Goal: Task Accomplishment & Management: Manage account settings

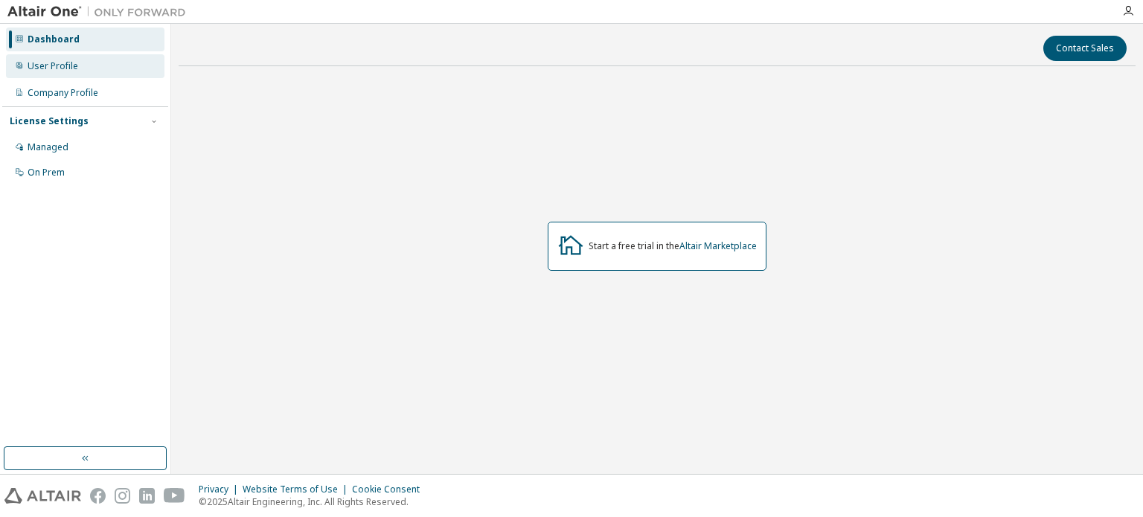
click at [85, 62] on div "User Profile" at bounding box center [85, 66] width 158 height 24
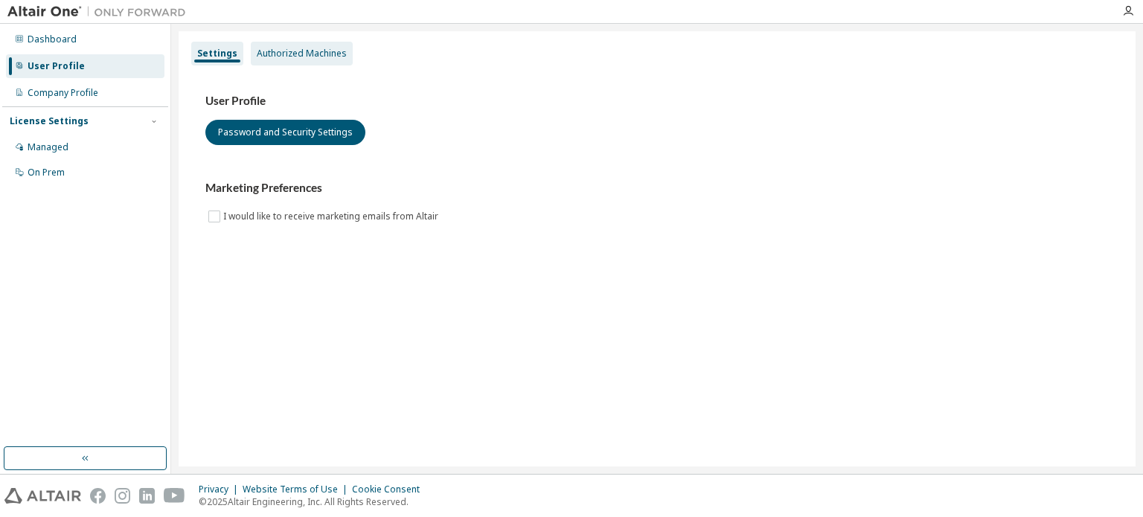
click at [312, 57] on div "Authorized Machines" at bounding box center [302, 54] width 90 height 12
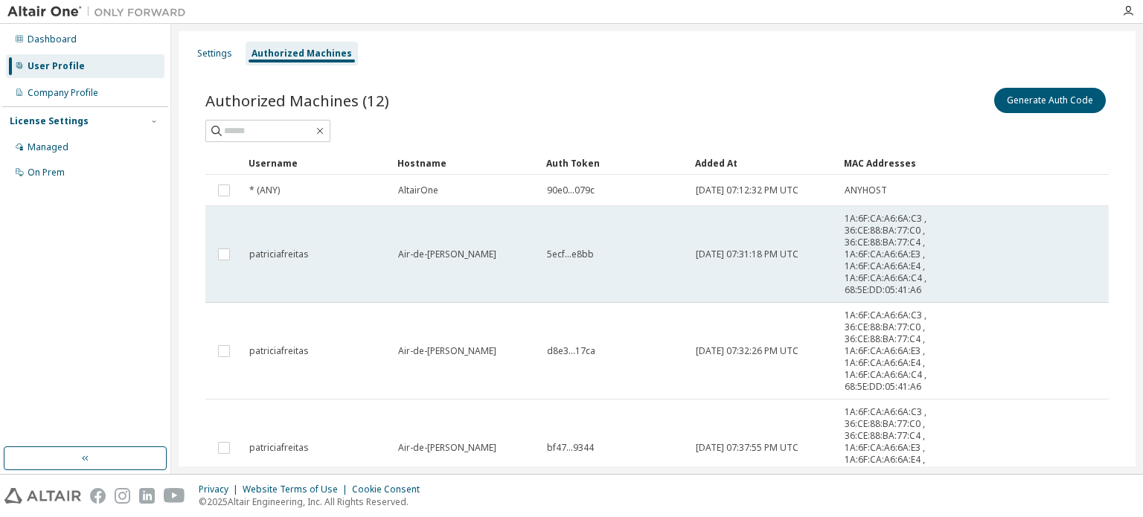
click at [887, 221] on span "1A:6F:CA:A6:6A:C3 , 36:CE:88:BA:77:C0 , 36:CE:88:BA:77:C4 , 1A:6F:CA:A6:6A:E3 ,…" at bounding box center [896, 254] width 104 height 83
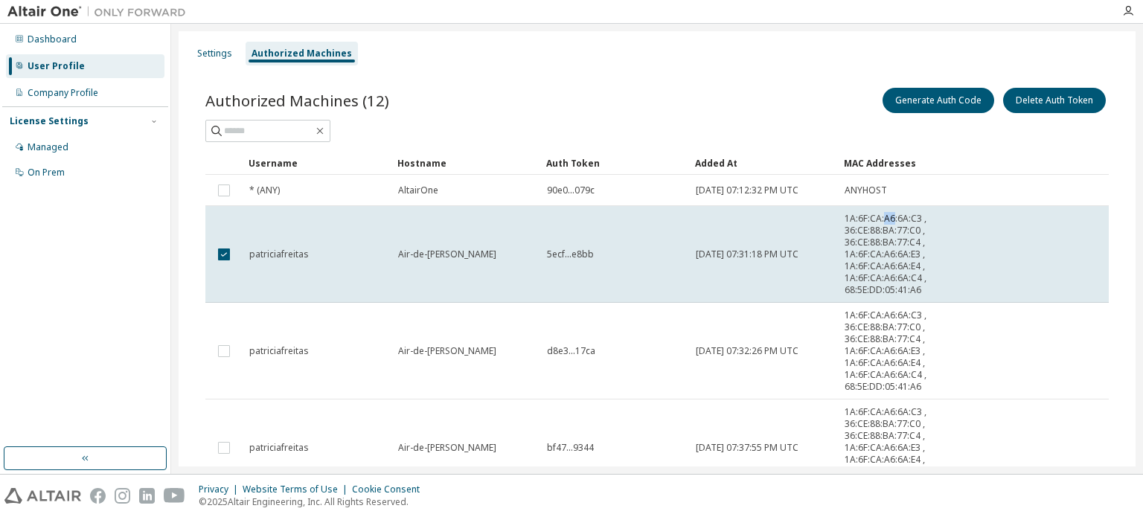
click at [887, 221] on span "1A:6F:CA:A6:6A:C3 , 36:CE:88:BA:77:C0 , 36:CE:88:BA:77:C4 , 1A:6F:CA:A6:6A:E3 ,…" at bounding box center [896, 254] width 104 height 83
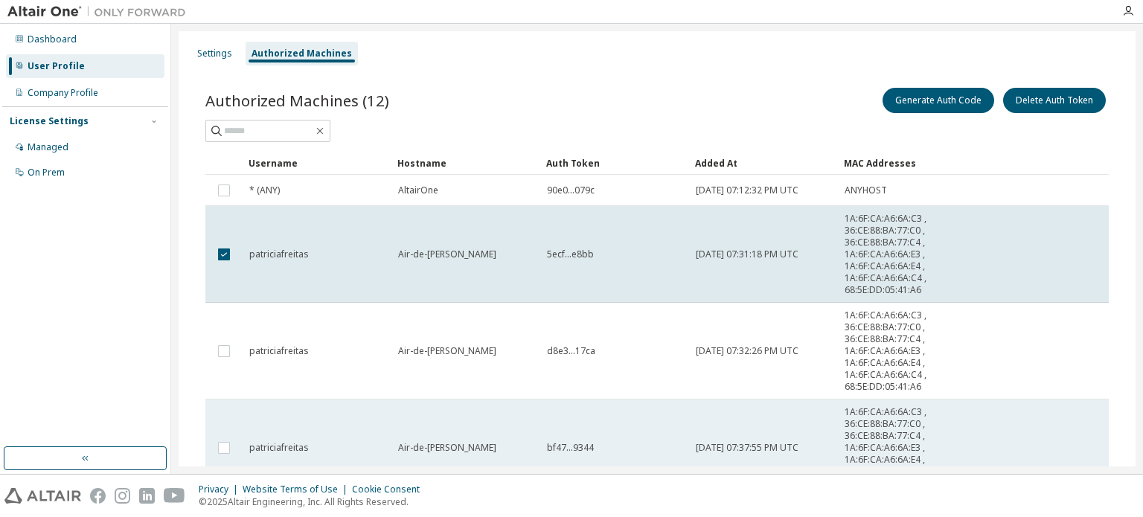
click at [1029, 463] on tr "patriciafreitas Air-de-Patricia bf47...9344 2025-10-11 07:37:55 PM UTC 1A:6F:CA…" at bounding box center [656, 447] width 903 height 97
drag, startPoint x: 1029, startPoint y: 463, endPoint x: 1050, endPoint y: 432, distance: 37.4
click at [1050, 432] on tr "patriciafreitas Air-de-Patricia bf47...9344 2025-10-11 07:37:55 PM UTC 1A:6F:CA…" at bounding box center [656, 447] width 903 height 97
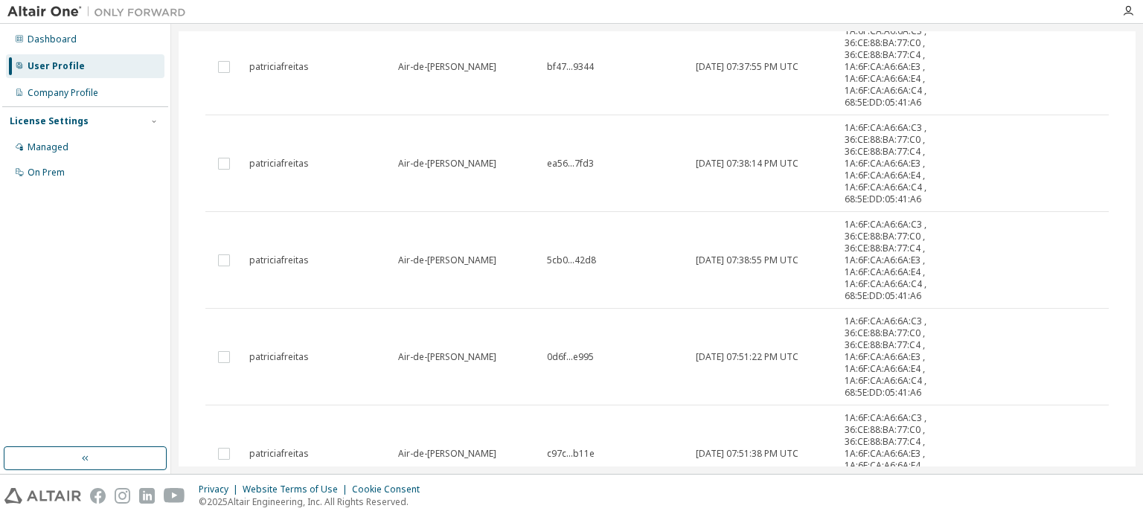
scroll to position [687, 0]
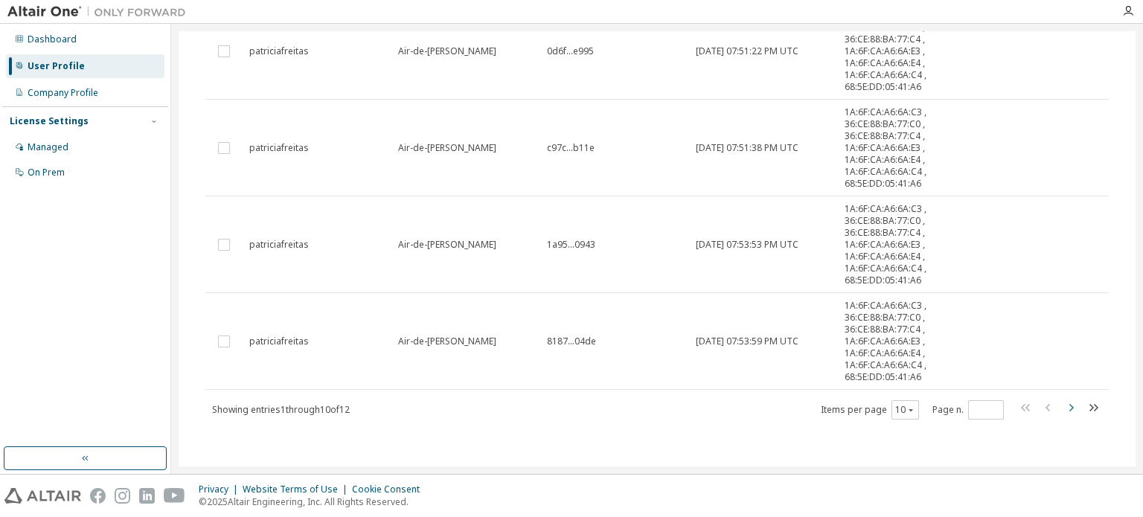
click at [1065, 405] on icon "button" at bounding box center [1070, 408] width 18 height 18
type input "*"
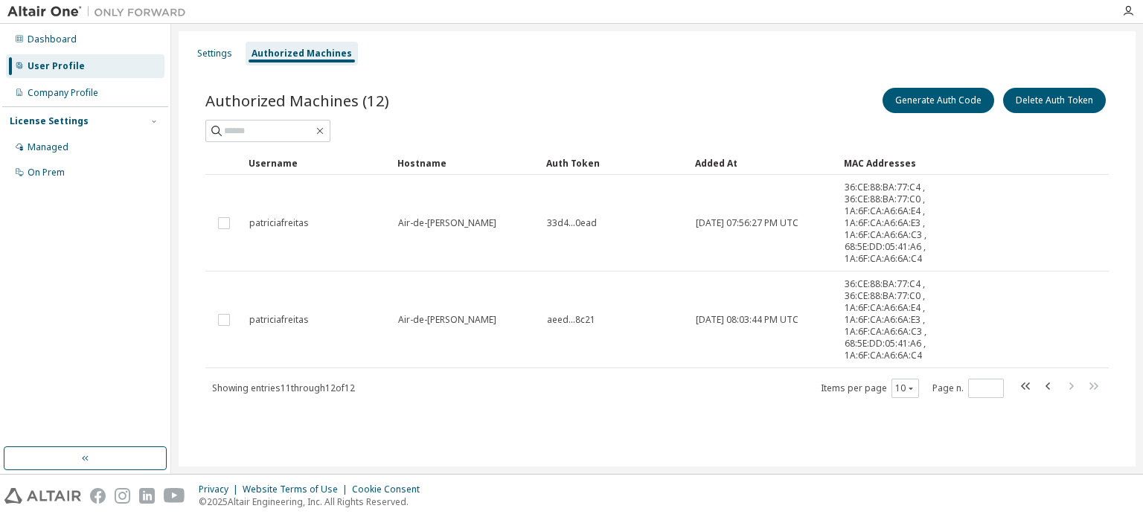
scroll to position [0, 0]
